Goal: Information Seeking & Learning: Learn about a topic

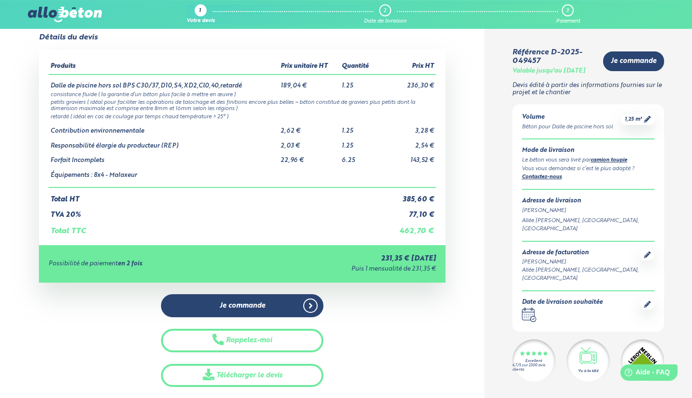
scroll to position [52, 0]
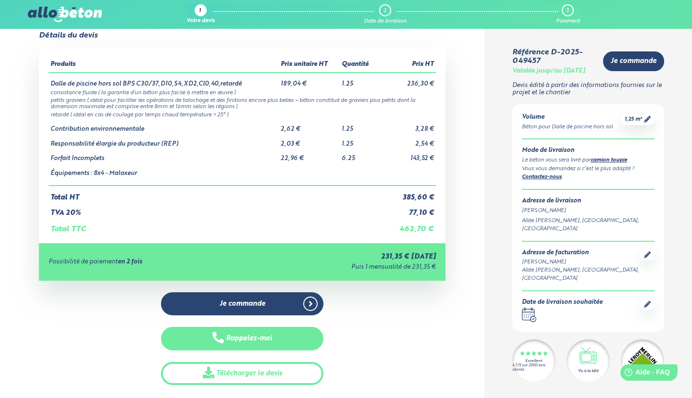
click at [252, 334] on button "Rappelez-moi" at bounding box center [242, 339] width 163 height 24
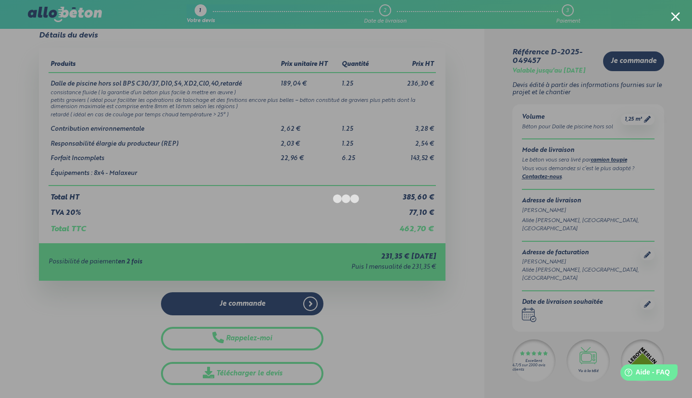
click at [680, 26] on div at bounding box center [346, 199] width 692 height 398
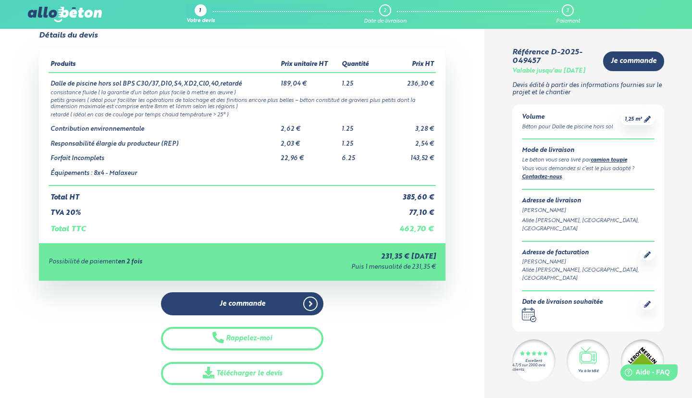
click at [675, 17] on div "1 Votre devis 2 Date de livraison 3 Paiement 09 72 55 12 83 Conseils et Appel G…" at bounding box center [346, 14] width 692 height 29
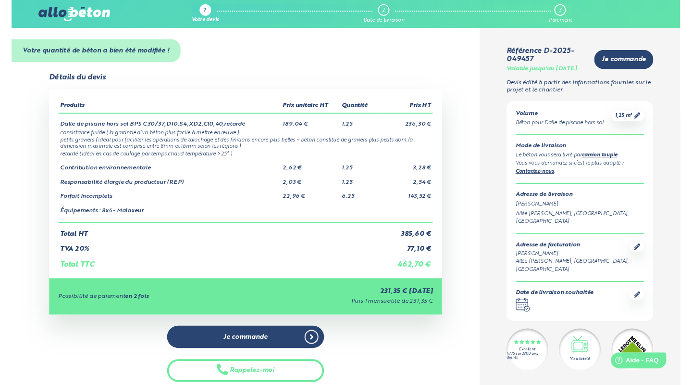
scroll to position [6, 0]
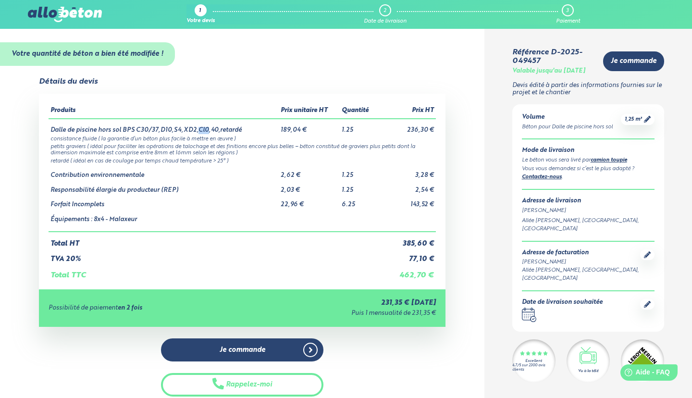
drag, startPoint x: 205, startPoint y: 130, endPoint x: 197, endPoint y: 127, distance: 8.7
click at [197, 127] on td "Dalle de piscine hors sol BPS C30/37,D10,S4,XD2,Cl0,40,retardé" at bounding box center [164, 126] width 231 height 15
drag, startPoint x: 179, startPoint y: 127, endPoint x: 174, endPoint y: 128, distance: 5.4
click at [174, 128] on td "Dalle de piscine hors sol BPS C30/37,D10,S4,XD2,Cl0,40,retardé" at bounding box center [164, 126] width 231 height 15
click at [176, 133] on td "Dalle de piscine hors sol BPS C30/37,D10,S4,XD2,Cl0,40,retardé" at bounding box center [164, 126] width 231 height 15
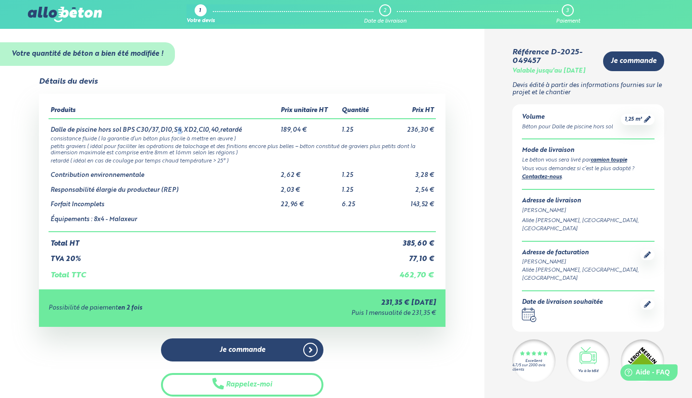
click at [178, 129] on td "Dalle de piscine hors sol BPS C30/37,D10,S4,XD2,Cl0,40,retardé" at bounding box center [164, 126] width 231 height 15
drag, startPoint x: 139, startPoint y: 128, endPoint x: 152, endPoint y: 131, distance: 12.7
click at [151, 131] on td "Dalle de piscine hors sol BPS C30/37,D10,S4,XD2,Cl0,40,retardé" at bounding box center [164, 126] width 231 height 15
drag, startPoint x: 163, startPoint y: 131, endPoint x: 174, endPoint y: 129, distance: 10.7
click at [170, 130] on td "Dalle de piscine hors sol BPS C30/37,D10,S4,XD2,Cl0,40,retardé" at bounding box center [164, 126] width 231 height 15
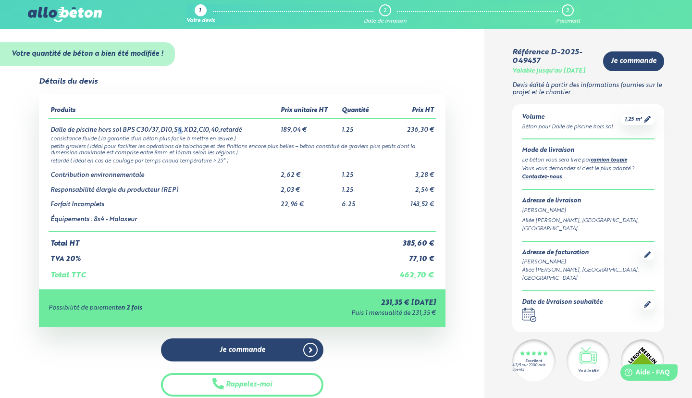
drag, startPoint x: 175, startPoint y: 129, endPoint x: 179, endPoint y: 130, distance: 4.8
click at [179, 130] on td "Dalle de piscine hors sol BPS C30/37,D10,S4,XD2,Cl0,40,retardé" at bounding box center [164, 126] width 231 height 15
drag, startPoint x: 188, startPoint y: 131, endPoint x: 197, endPoint y: 130, distance: 9.2
click at [193, 131] on td "Dalle de piscine hors sol BPS C30/37,D10,S4,XD2,Cl0,40,retardé" at bounding box center [164, 126] width 231 height 15
drag, startPoint x: 197, startPoint y: 129, endPoint x: 203, endPoint y: 129, distance: 6.7
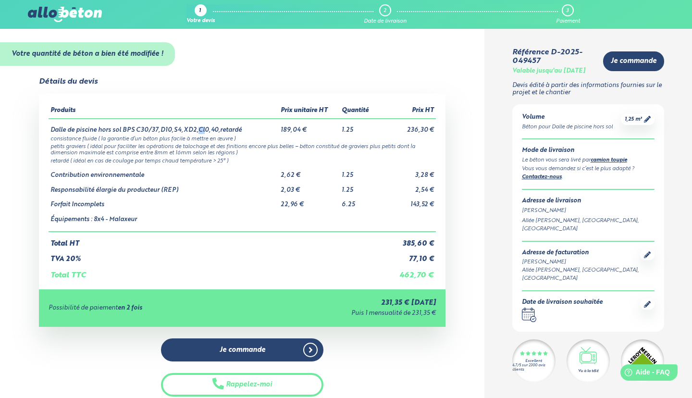
click at [203, 129] on td "Dalle de piscine hors sol BPS C30/37,D10,S4,XD2,Cl0,40,retardé" at bounding box center [164, 126] width 231 height 15
drag, startPoint x: 208, startPoint y: 129, endPoint x: 218, endPoint y: 129, distance: 10.1
click at [218, 129] on td "Dalle de piscine hors sol BPS C30/37,D10,S4,XD2,Cl0,40,retardé" at bounding box center [164, 126] width 231 height 15
